Goal: Navigation & Orientation: Find specific page/section

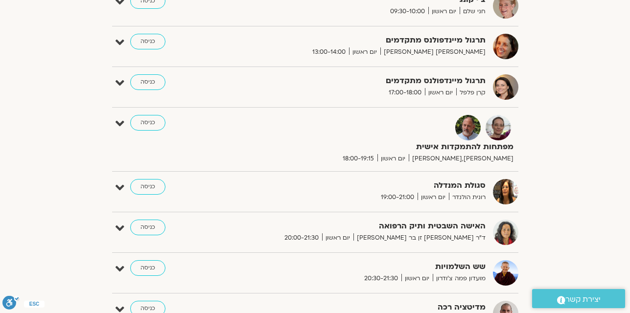
scroll to position [498, 0]
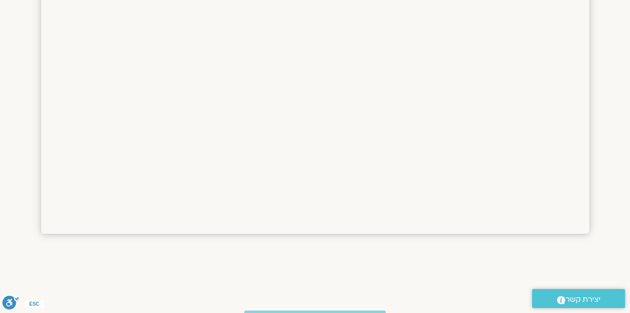
scroll to position [911, 0]
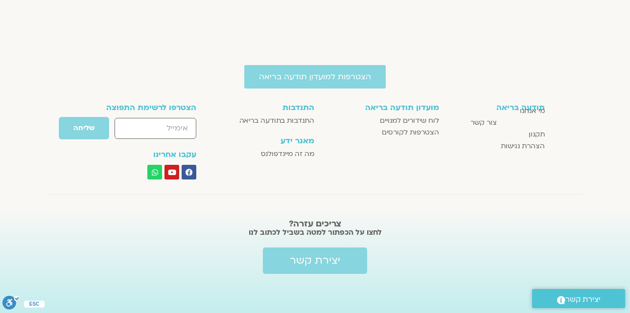
drag, startPoint x: 194, startPoint y: 3, endPoint x: 458, endPoint y: 244, distance: 357.7
click at [458, 244] on div "צריכים עזרה? לחצו על הכפתור למטה בשביל לכתוב לנו יצירת קשר" at bounding box center [315, 259] width 520 height 108
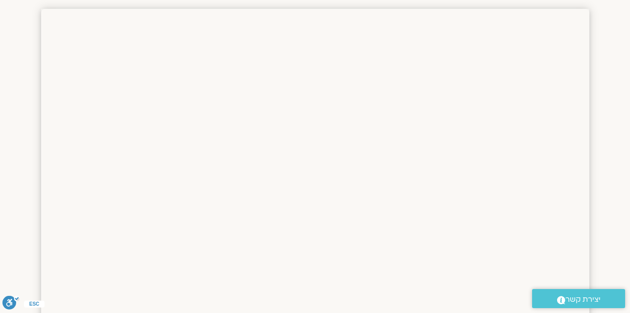
scroll to position [1673, 0]
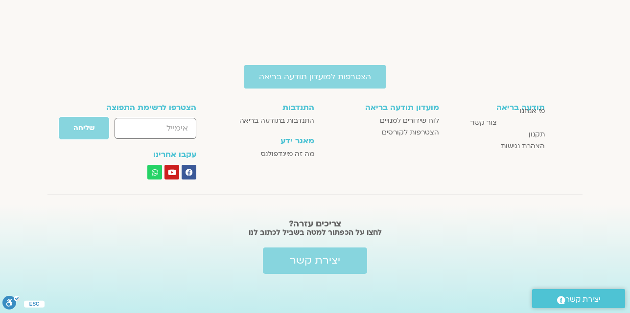
drag, startPoint x: 0, startPoint y: 0, endPoint x: 502, endPoint y: 225, distance: 550.6
click at [502, 225] on h2 "צריכים עזרה?" at bounding box center [315, 224] width 510 height 10
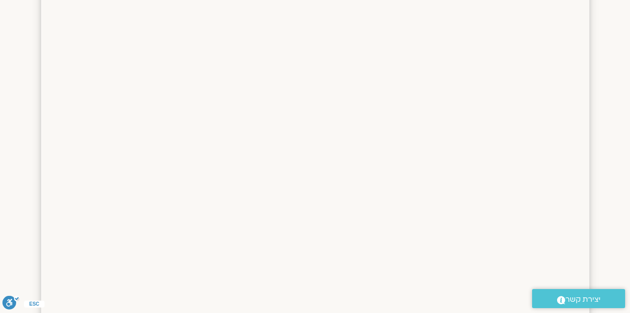
scroll to position [911, 0]
